Goal: Task Accomplishment & Management: Use online tool/utility

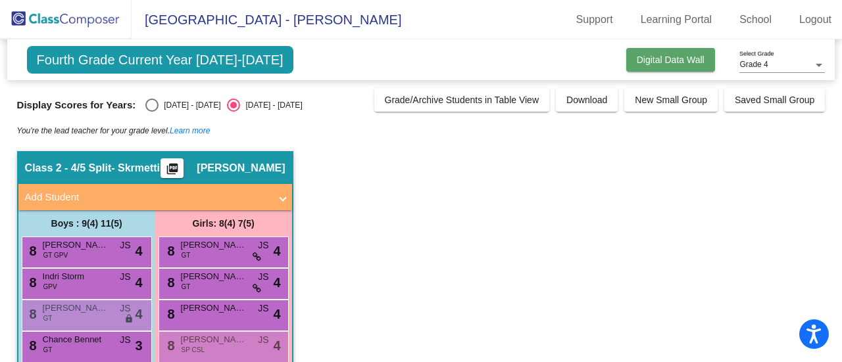
click at [670, 62] on span "Digital Data Wall" at bounding box center [670, 60] width 68 height 11
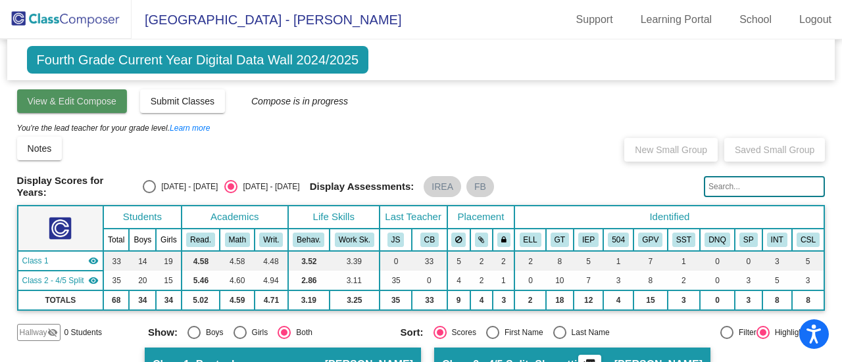
click at [58, 101] on span "View & Edit Compose" at bounding box center [72, 101] width 89 height 11
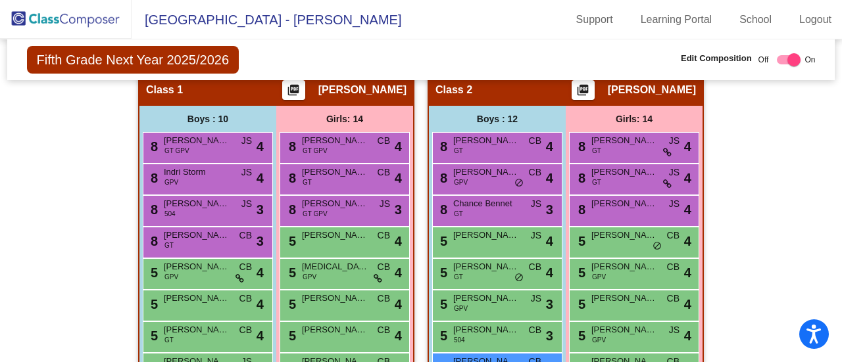
scroll to position [266, 0]
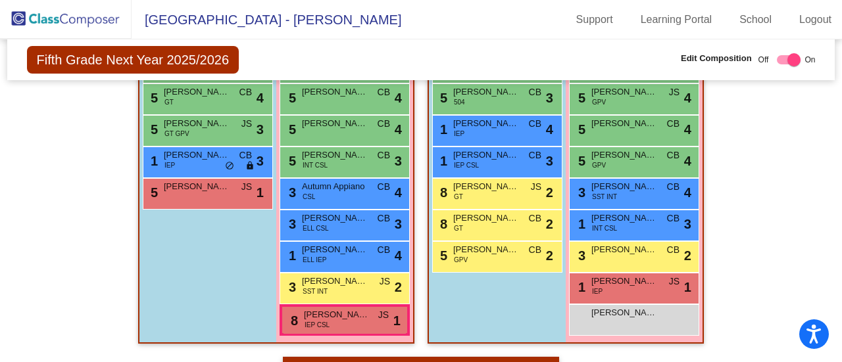
scroll to position [492, 0]
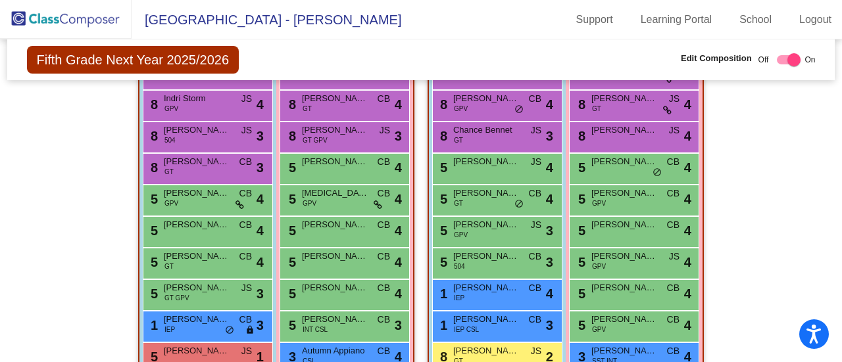
click at [764, 247] on div "Hallway - Hallway Class picture_as_pdf Add Student First Name Last Name Student…" at bounding box center [421, 365] width 808 height 732
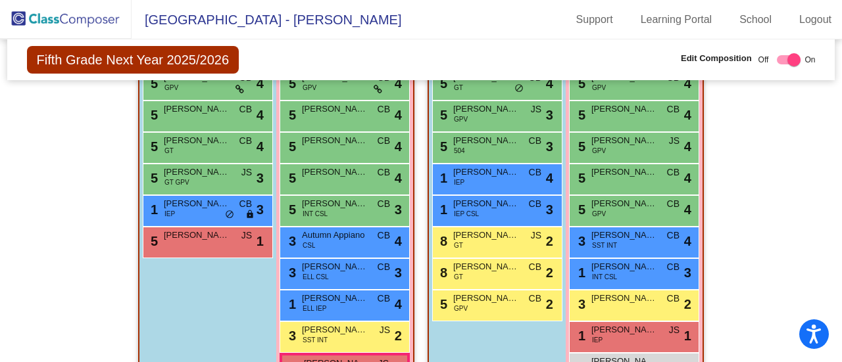
scroll to position [456, 0]
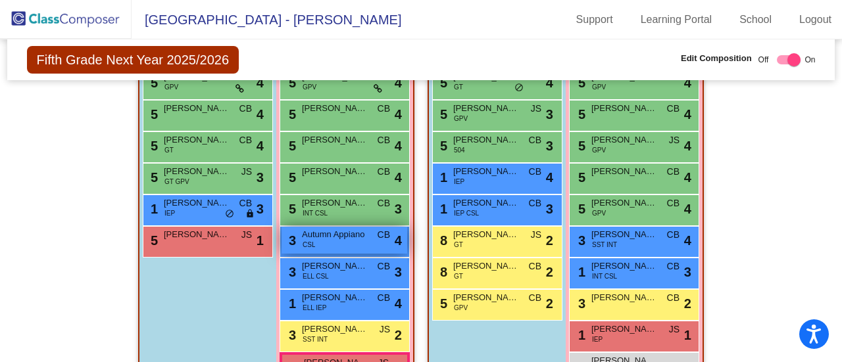
click at [341, 237] on span "Autumn Appiano" at bounding box center [335, 234] width 66 height 13
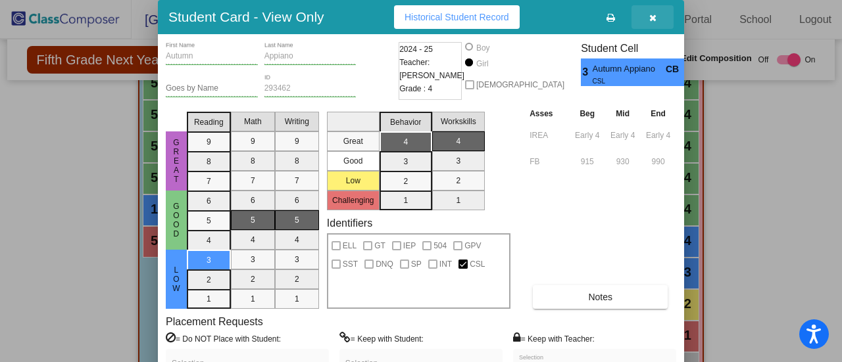
click at [654, 16] on icon "button" at bounding box center [652, 17] width 7 height 9
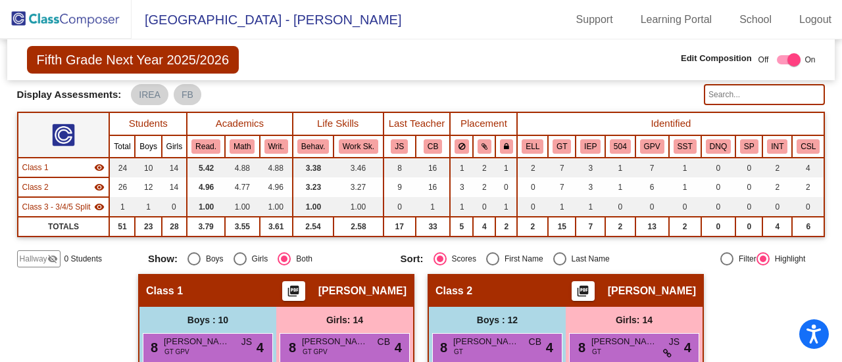
scroll to position [0, 0]
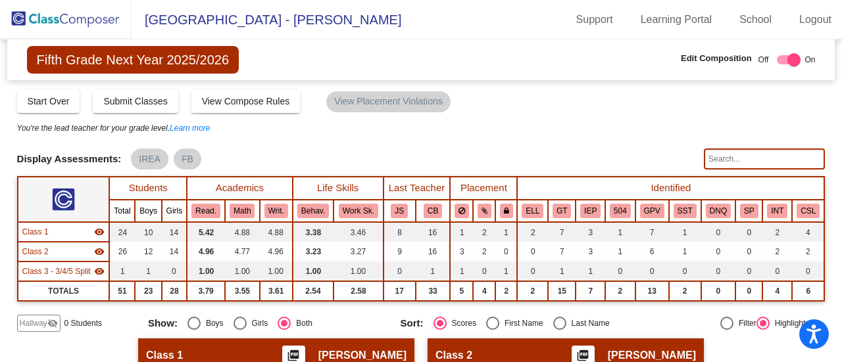
click at [67, 23] on img at bounding box center [65, 19] width 131 height 39
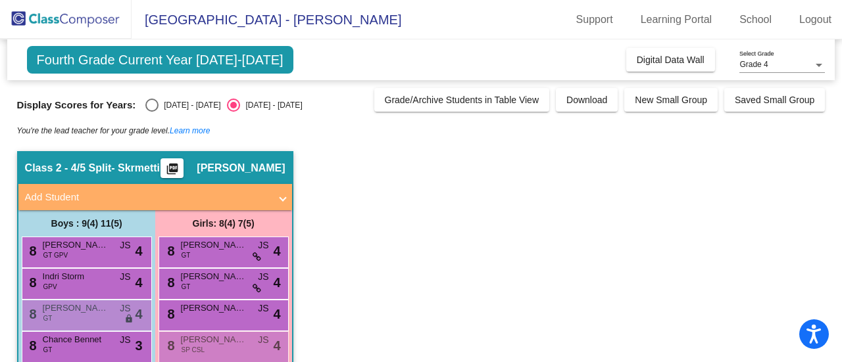
click at [779, 70] on div "Grade 4 Select Grade" at bounding box center [781, 62] width 85 height 22
click at [783, 84] on span "Grade 5" at bounding box center [781, 89] width 85 height 24
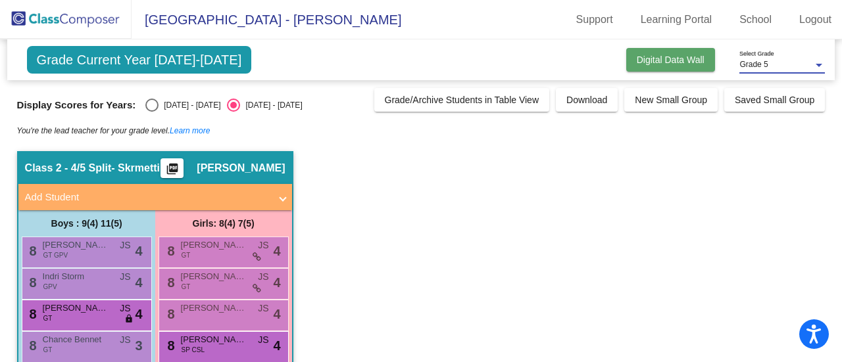
click at [657, 68] on button "Digital Data Wall" at bounding box center [670, 60] width 89 height 24
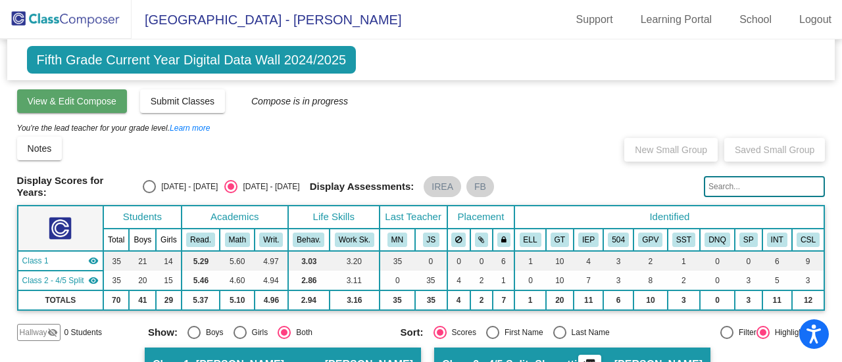
click at [32, 105] on span "View & Edit Compose" at bounding box center [72, 101] width 89 height 11
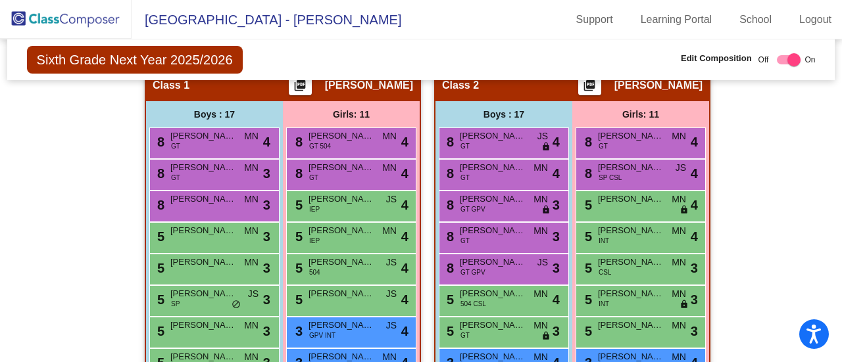
scroll to position [251, 0]
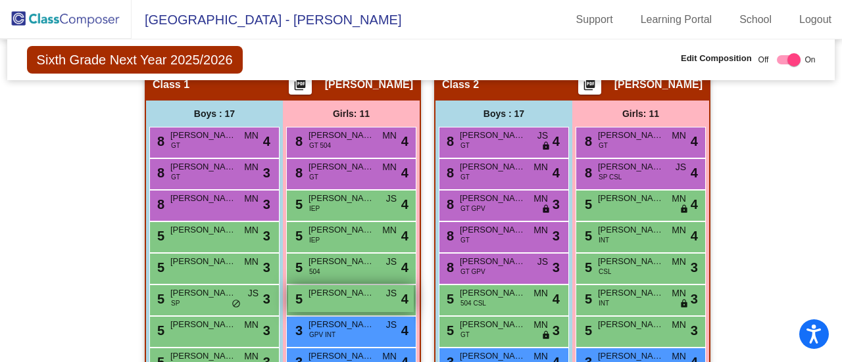
click at [320, 302] on div "5 [PERSON_NAME] [PERSON_NAME] lock do_not_disturb_alt 4" at bounding box center [351, 298] width 126 height 27
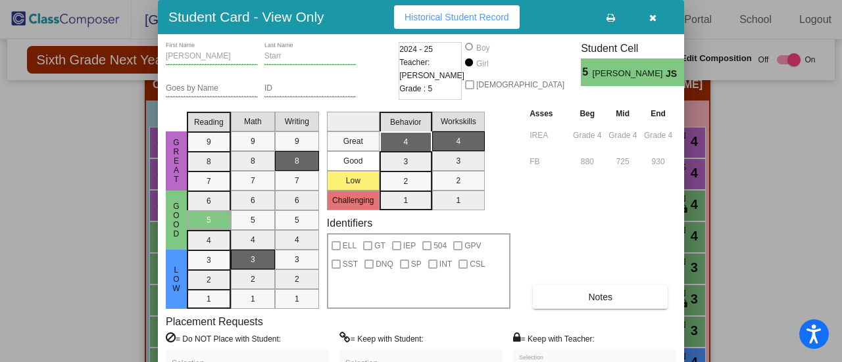
click at [654, 21] on icon "button" at bounding box center [652, 17] width 7 height 9
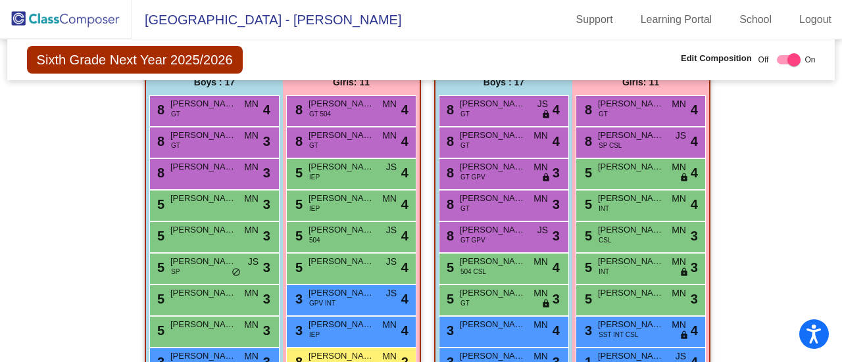
scroll to position [281, 0]
